Goal: Task Accomplishment & Management: Complete application form

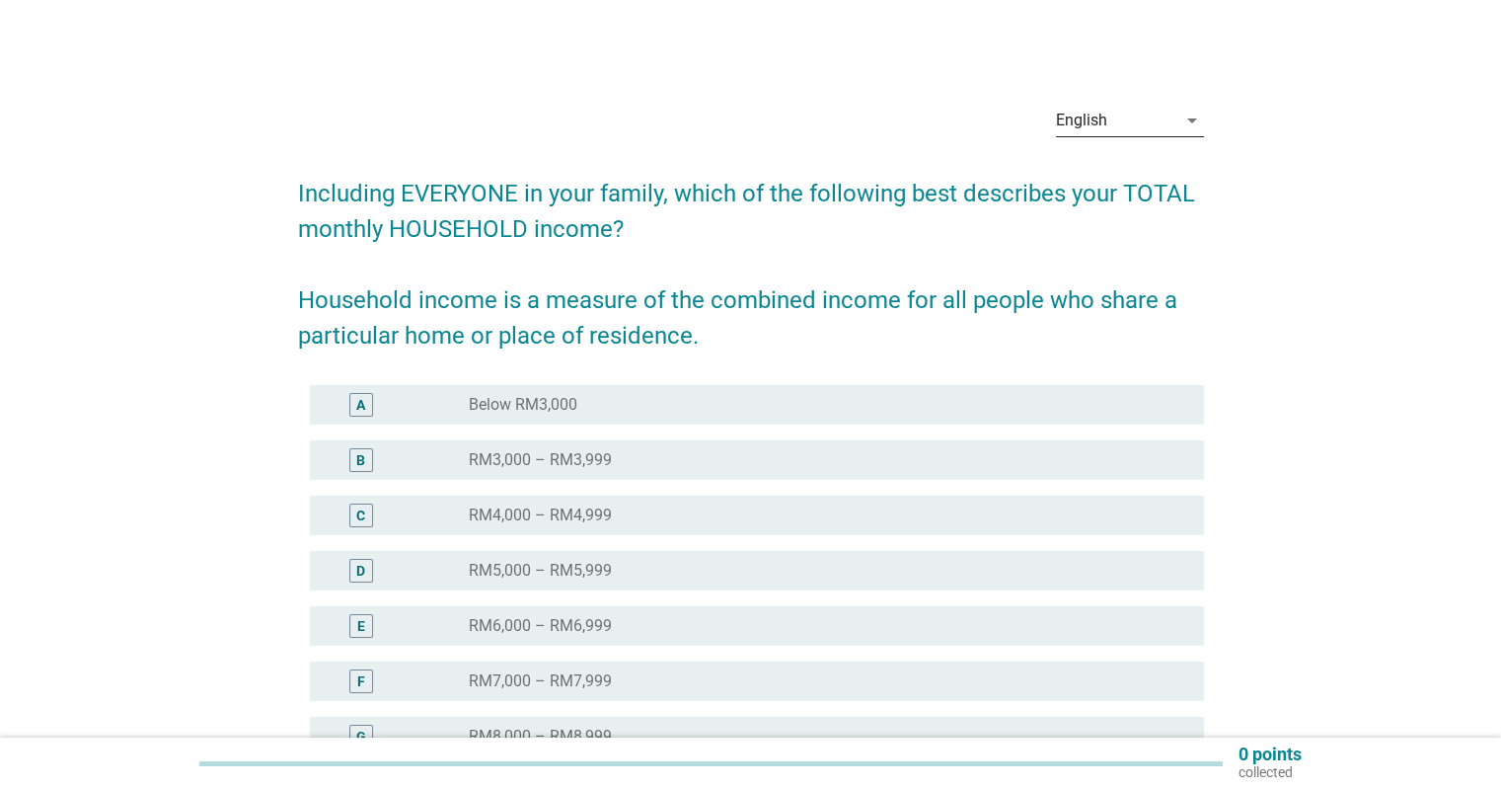
click at [1129, 133] on div "English" at bounding box center [1116, 121] width 120 height 32
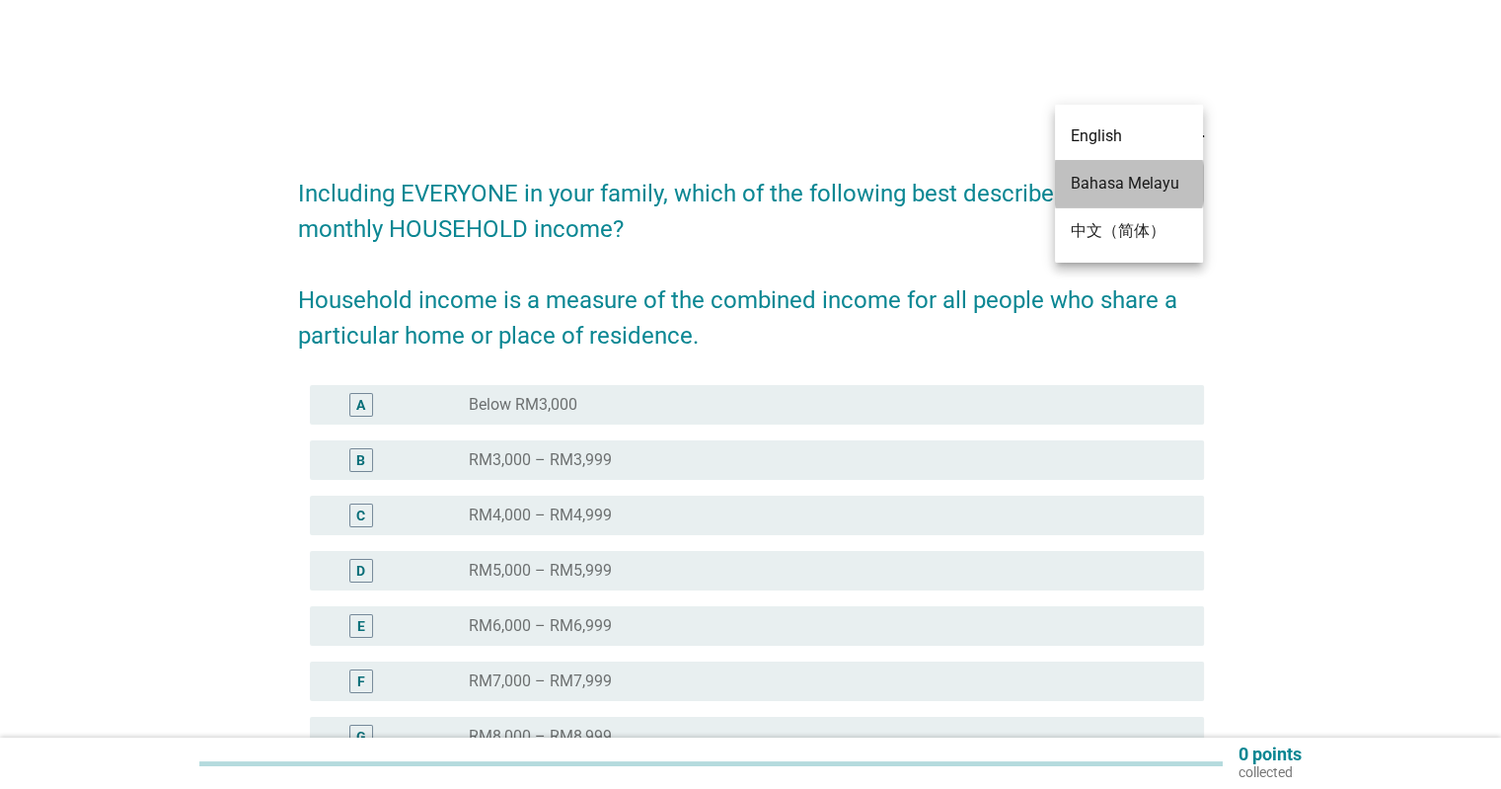
click at [1116, 181] on div "Bahasa Melayu" at bounding box center [1129, 184] width 116 height 24
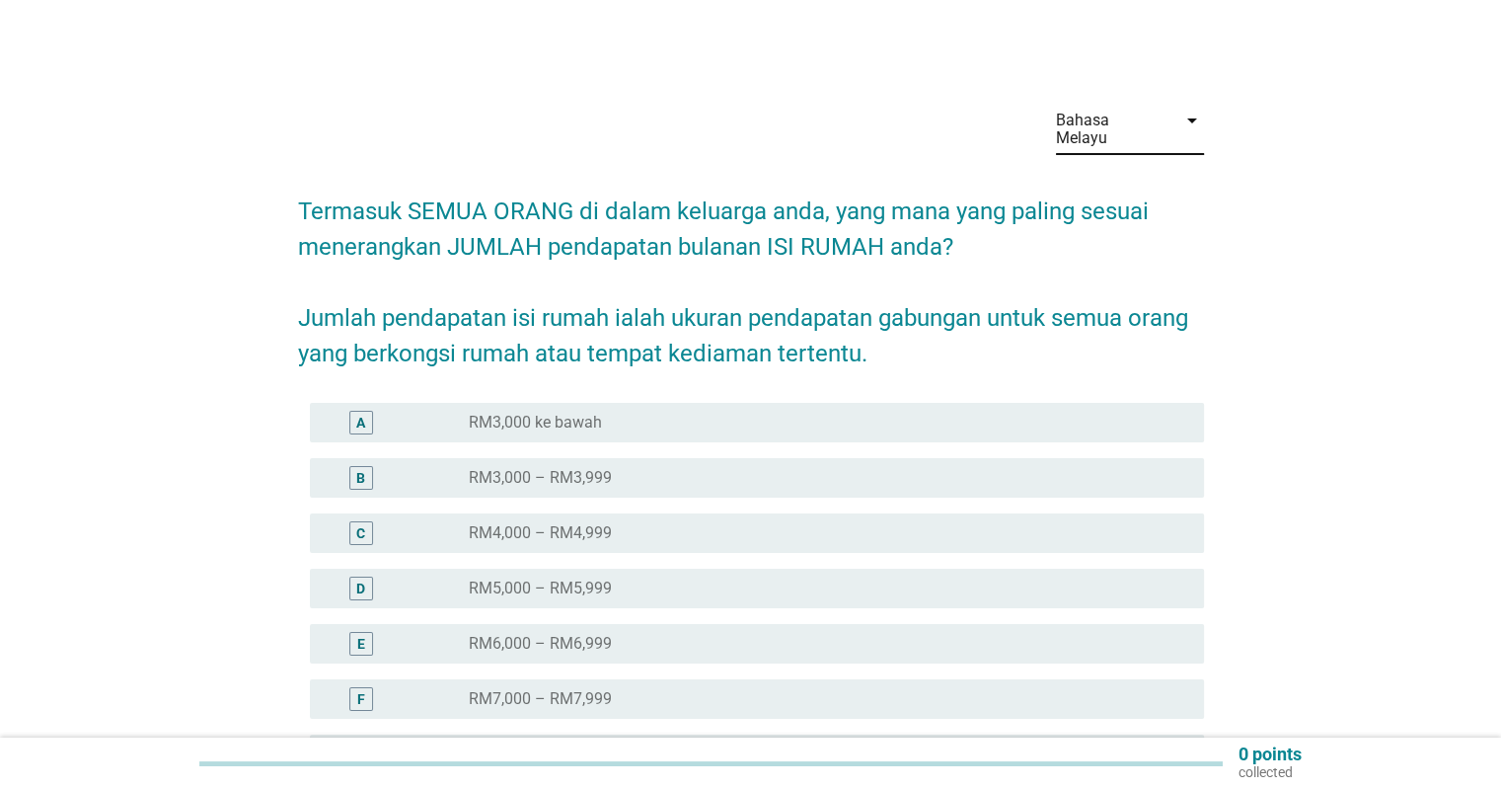
click at [770, 413] on div "radio_button_unchecked RM3,000 ke bawah" at bounding box center [820, 423] width 703 height 20
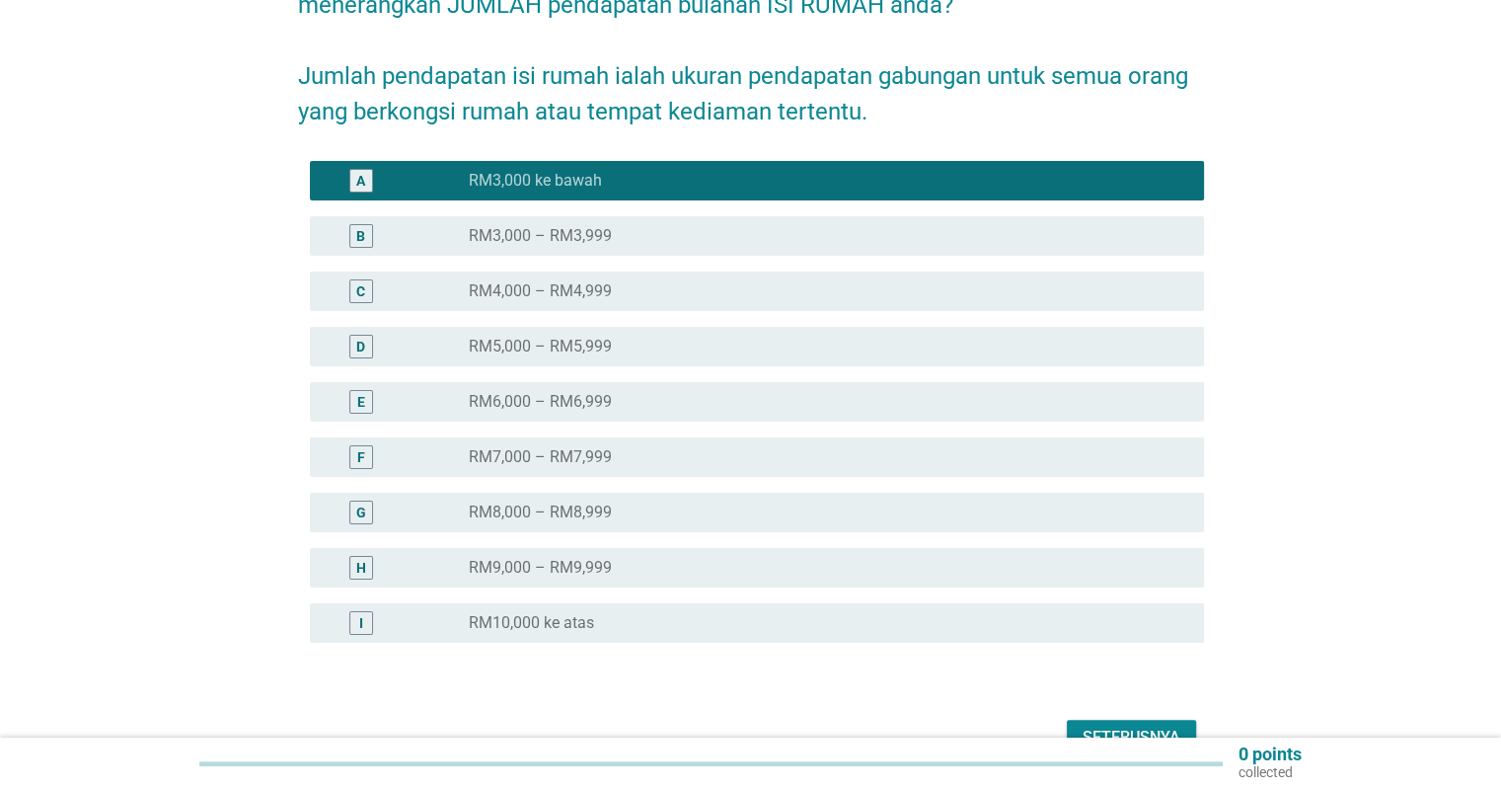
scroll to position [336, 0]
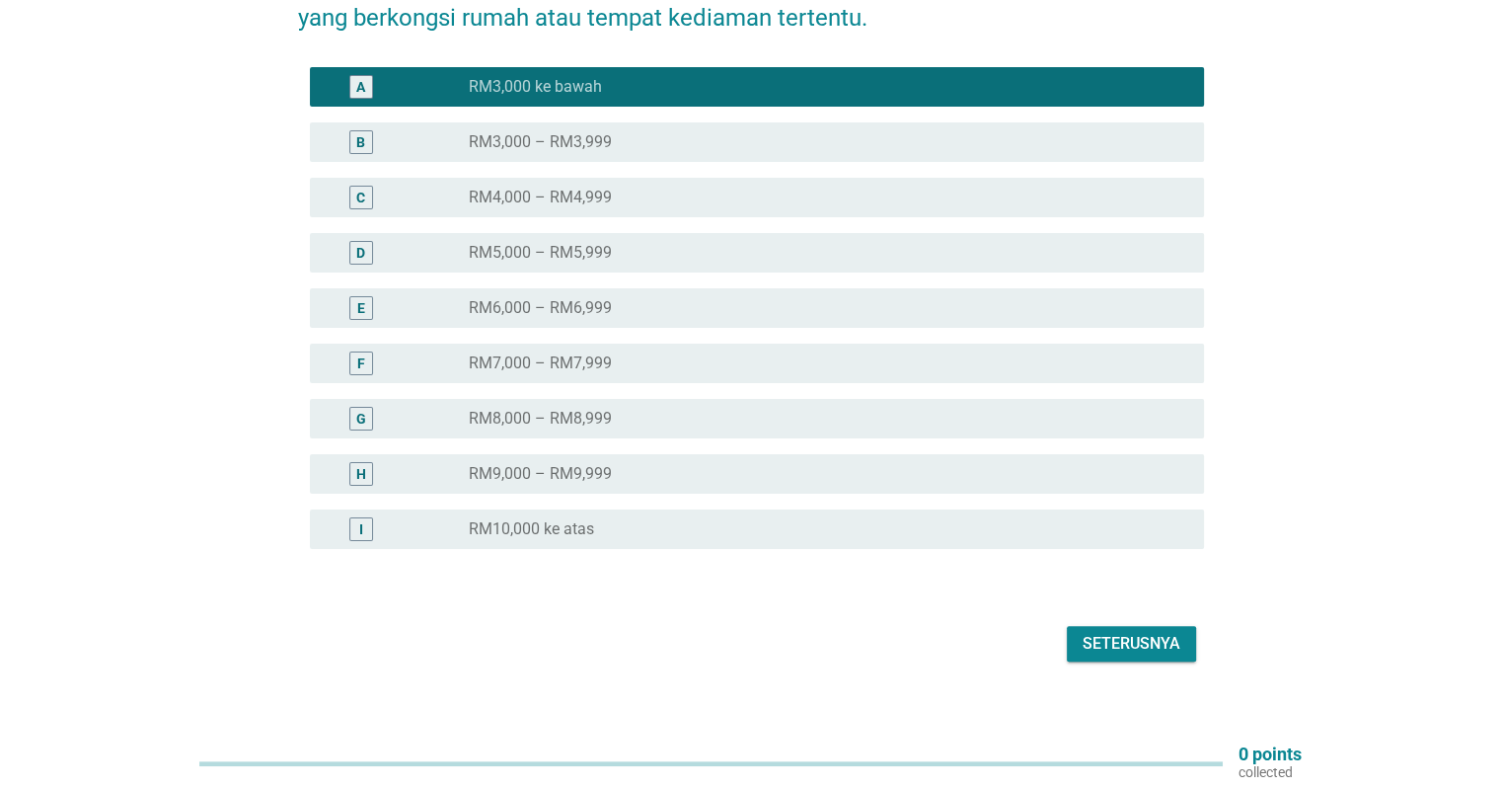
click at [1139, 632] on div "Seterusnya" at bounding box center [1132, 644] width 98 height 24
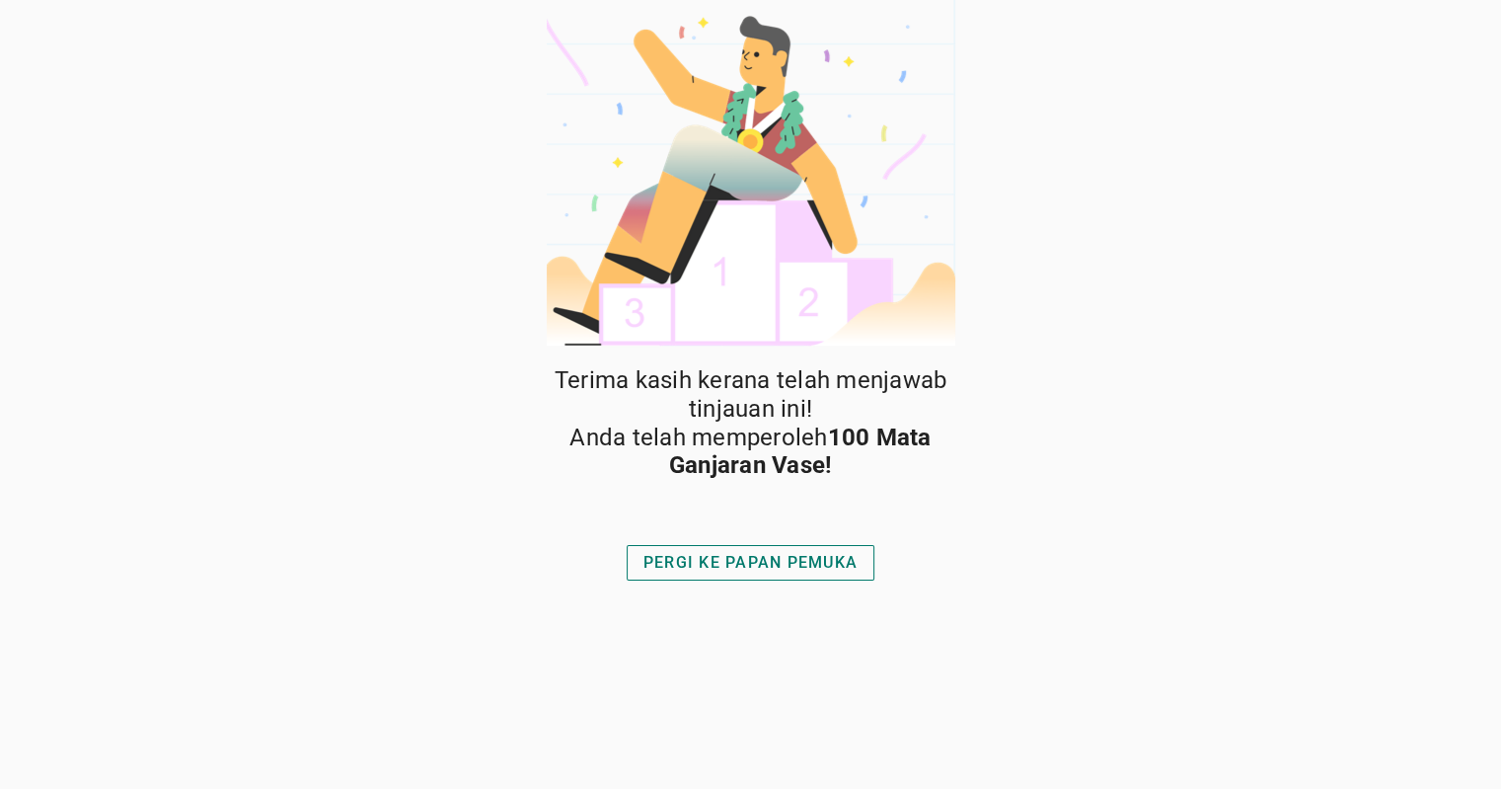
click at [723, 568] on div "PERGI KE PAPAN PEMUKA" at bounding box center [751, 563] width 214 height 24
